Goal: Transaction & Acquisition: Subscribe to service/newsletter

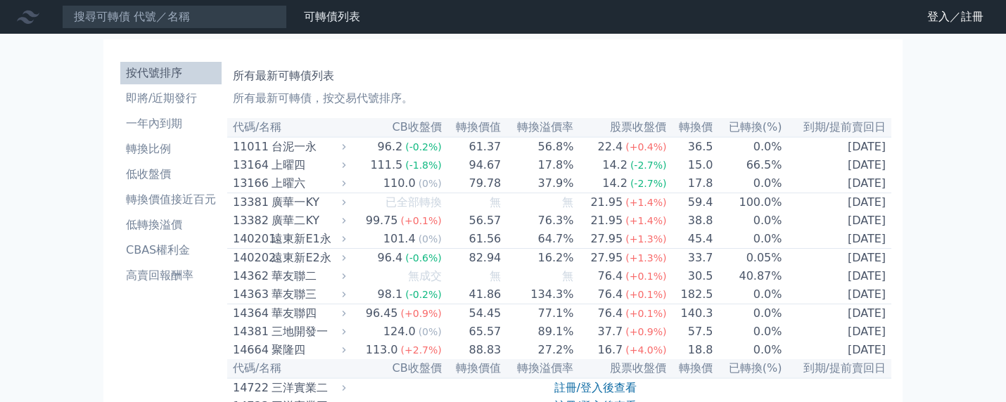
scroll to position [375, 0]
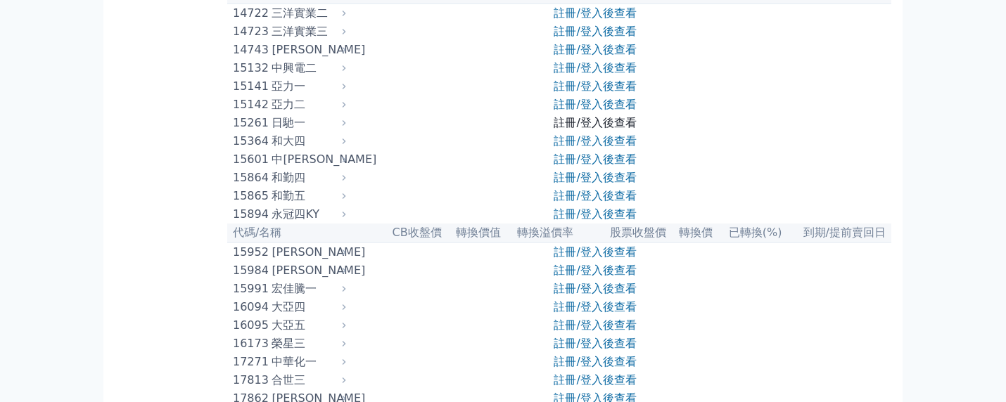
click at [631, 129] on link "註冊/登入後查看" at bounding box center [595, 122] width 82 height 13
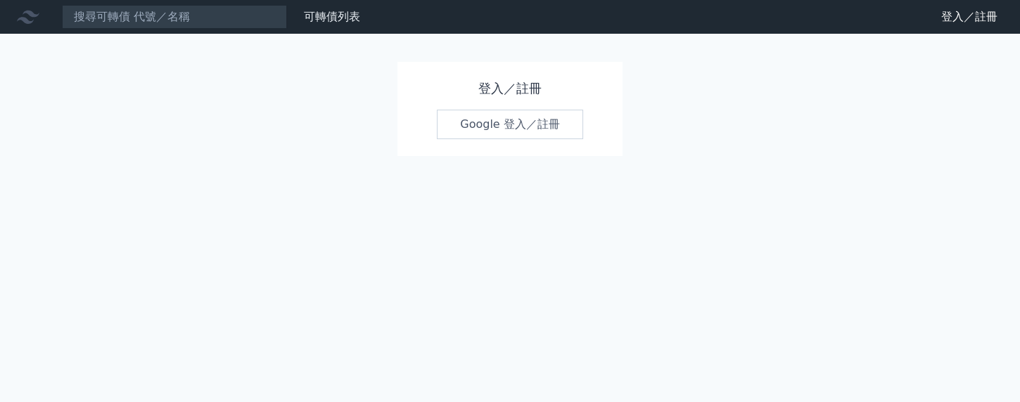
click at [518, 126] on link "Google 登入／註冊" at bounding box center [510, 125] width 146 height 30
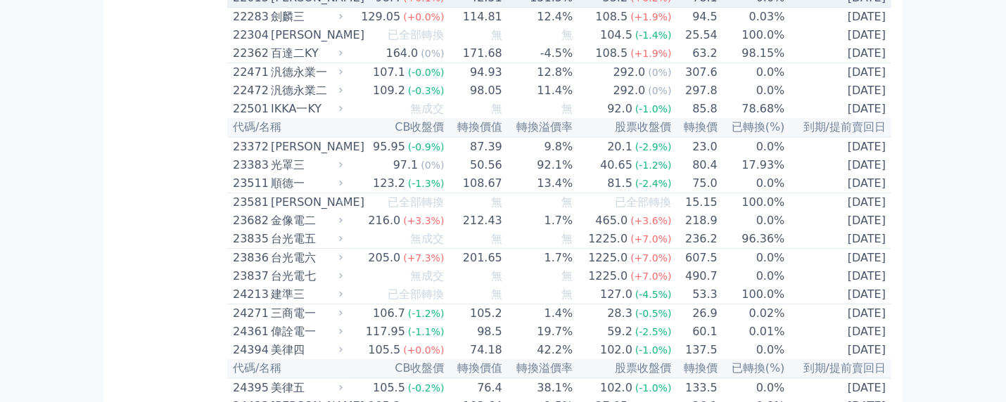
scroll to position [1219, 0]
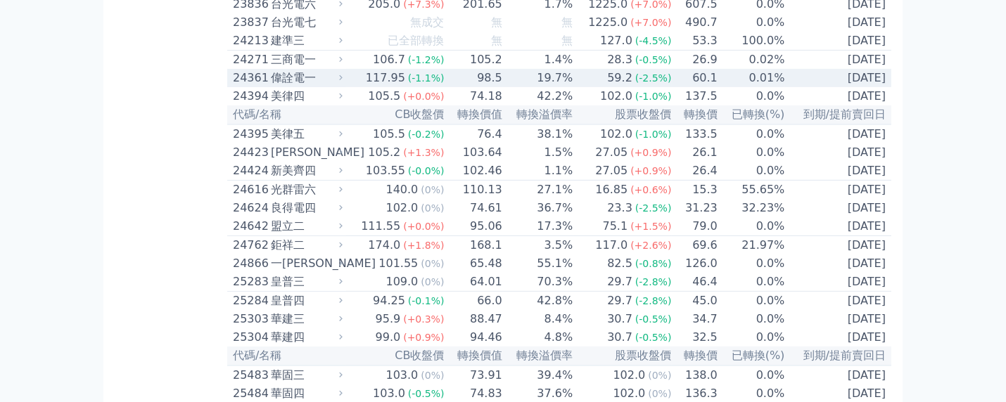
click at [646, 84] on span "(-2.5%)" at bounding box center [653, 77] width 37 height 11
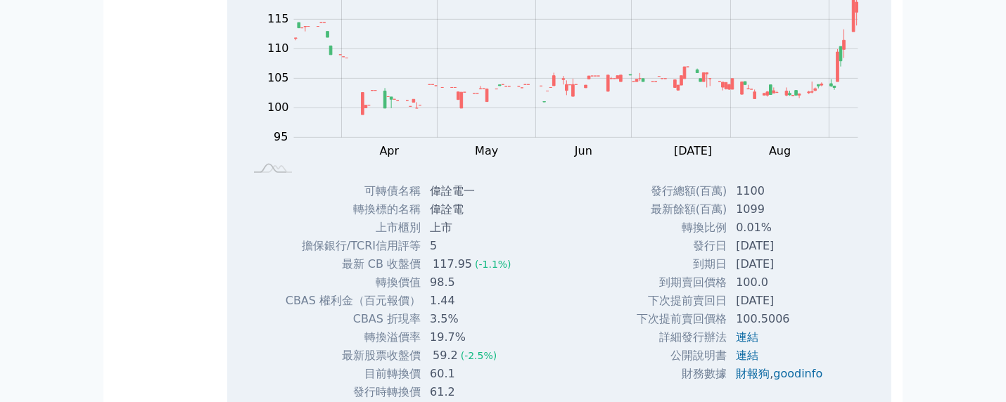
scroll to position [1312, 0]
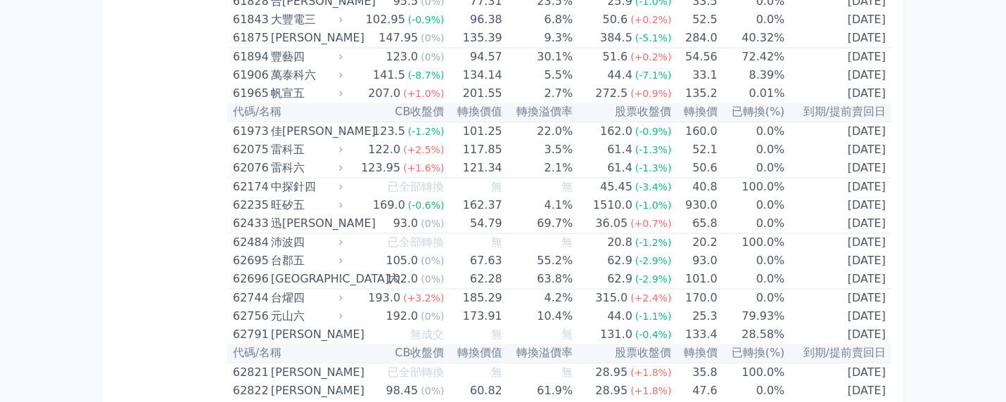
scroll to position [5345, 0]
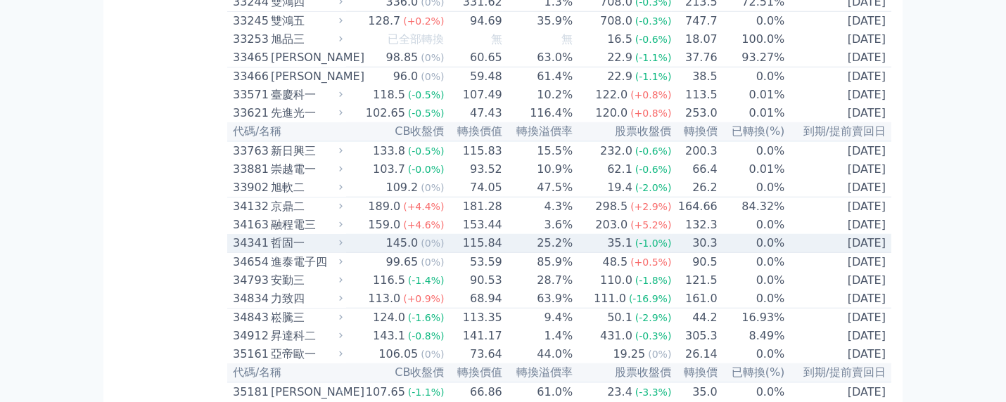
scroll to position [2625, 0]
